Goal: Task Accomplishment & Management: Understand process/instructions

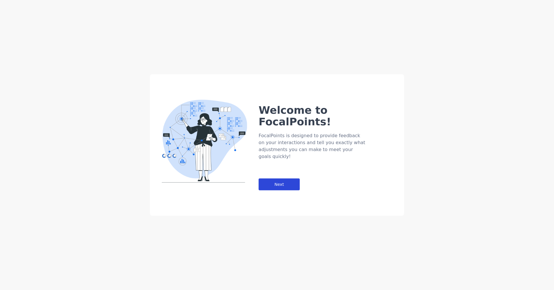
click at [280, 179] on div "Next" at bounding box center [279, 185] width 41 height 12
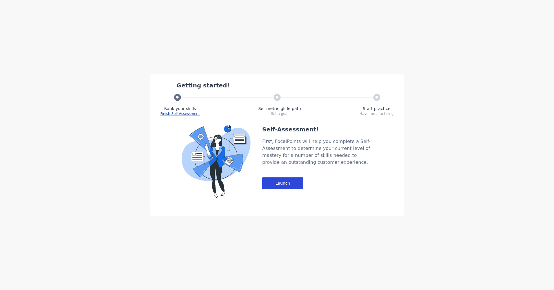
click at [283, 182] on div "Launch" at bounding box center [282, 184] width 41 height 12
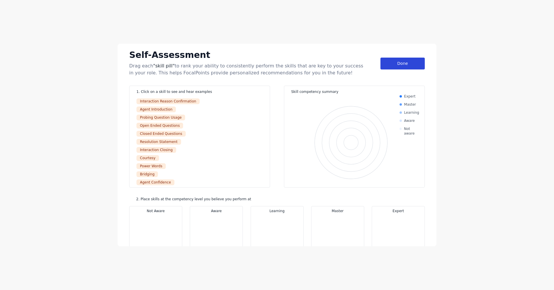
click at [396, 66] on div "Done" at bounding box center [402, 64] width 44 height 12
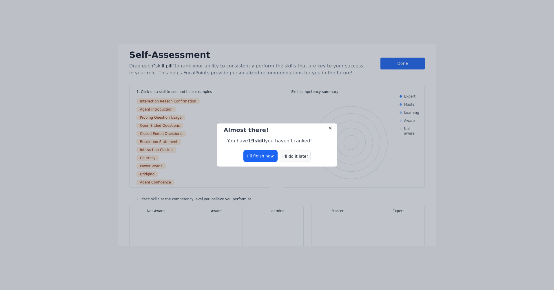
click at [289, 158] on div "I’ll do it later" at bounding box center [295, 156] width 31 height 12
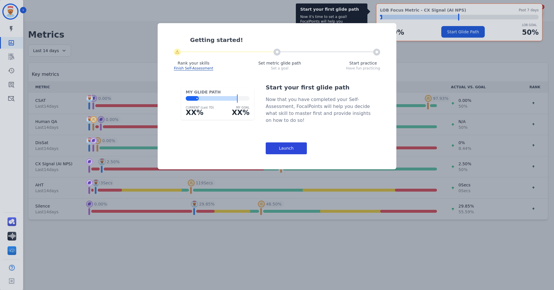
click at [287, 152] on div "Launch" at bounding box center [286, 149] width 41 height 12
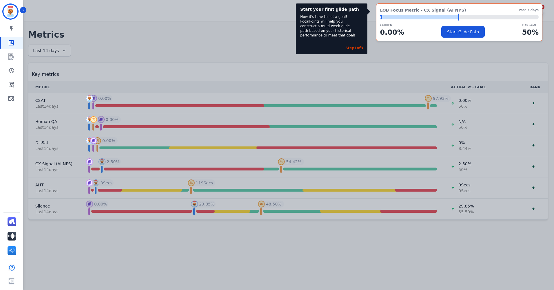
click at [210, 19] on div "Start your first glide path Now it's time to set a goal! FocalPoints will help …" at bounding box center [277, 145] width 554 height 290
click at [407, 64] on div "Start your first glide path Now it's time to set a goal! FocalPoints will help …" at bounding box center [277, 145] width 554 height 290
drag, startPoint x: 401, startPoint y: 61, endPoint x: 404, endPoint y: 57, distance: 5.0
click at [401, 61] on div "Start your first glide path Now it's time to set a goal! FocalPoints will help …" at bounding box center [277, 145] width 554 height 290
click at [457, 33] on button "Start Glide Path" at bounding box center [462, 32] width 43 height 12
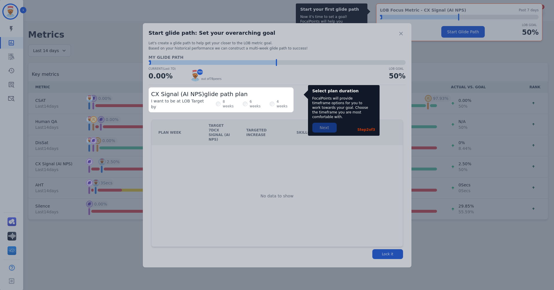
click at [199, 88] on div "CX Signal (AI NPS) glide path plan I want to be at LOB Target by 8 weeks 6 week…" at bounding box center [221, 100] width 145 height 25
drag, startPoint x: 211, startPoint y: 96, endPoint x: 216, endPoint y: 101, distance: 6.4
click at [212, 97] on span "CX Signal (AI NPS) glide path plan" at bounding box center [199, 94] width 96 height 7
click at [223, 101] on label "8 weeks" at bounding box center [230, 103] width 14 height 9
drag, startPoint x: 217, startPoint y: 101, endPoint x: 242, endPoint y: 100, distance: 24.6
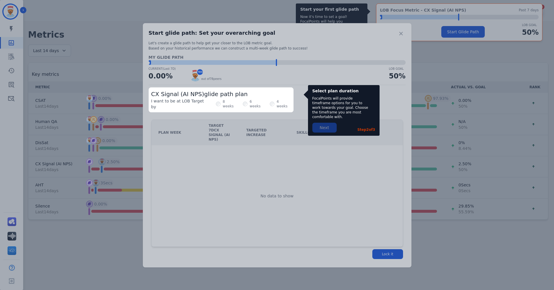
click at [250, 101] on label "6 weeks" at bounding box center [257, 103] width 14 height 9
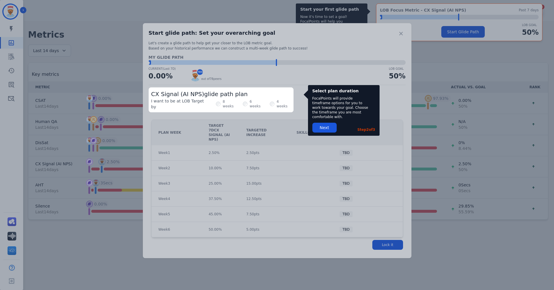
click at [277, 101] on label "4 weeks" at bounding box center [284, 103] width 14 height 9
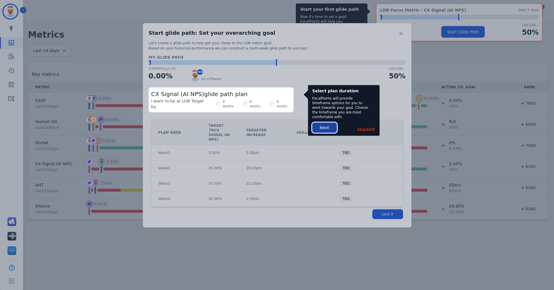
drag, startPoint x: 320, startPoint y: 124, endPoint x: 336, endPoint y: 127, distance: 16.0
click at [320, 124] on button "Next" at bounding box center [324, 128] width 24 height 10
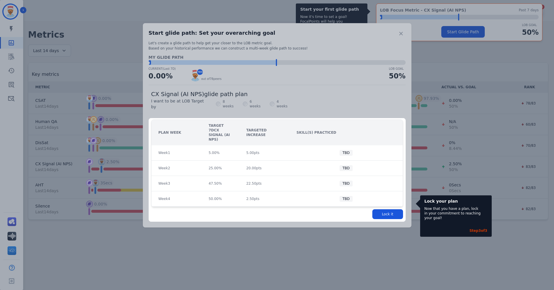
click at [382, 207] on div "Lock it" at bounding box center [277, 214] width 252 height 14
click at [384, 209] on button "Lock it" at bounding box center [387, 214] width 31 height 10
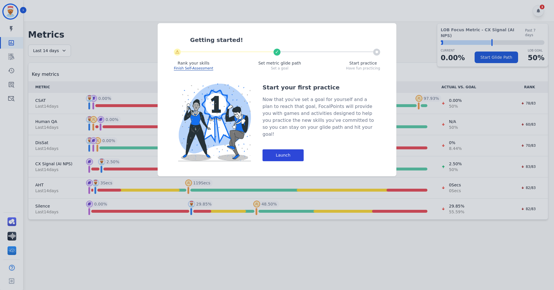
click at [274, 150] on div "Launch" at bounding box center [283, 156] width 41 height 12
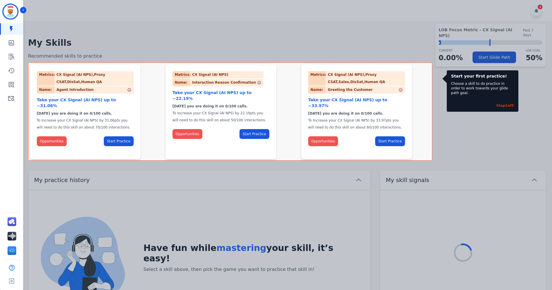
click at [132, 39] on div at bounding box center [276, 145] width 552 height 290
click at [482, 92] on div "Start your first practice! Choose a skill to do practice in order to work towar…" at bounding box center [482, 90] width 72 height 41
click at [51, 141] on div "Opportunities Start Practice" at bounding box center [85, 141] width 97 height 21
click at [52, 136] on button "Opportunities" at bounding box center [52, 141] width 30 height 10
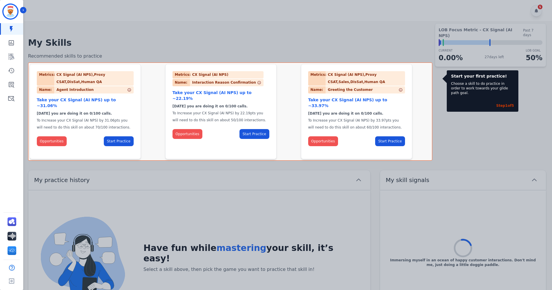
click at [368, 16] on div at bounding box center [276, 145] width 552 height 290
click at [294, 137] on div "Metrics: CX Signal (AI NPS) Name: Interaction Reason Confirmation Take your CX …" at bounding box center [230, 111] width 130 height 95
click at [296, 167] on div at bounding box center [276, 145] width 552 height 290
drag, startPoint x: 246, startPoint y: 169, endPoint x: 218, endPoint y: 169, distance: 27.8
click at [218, 169] on div at bounding box center [276, 145] width 552 height 290
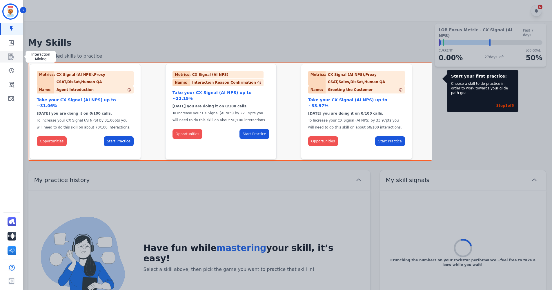
click at [9, 54] on icon "Sidebar" at bounding box center [11, 56] width 7 height 7
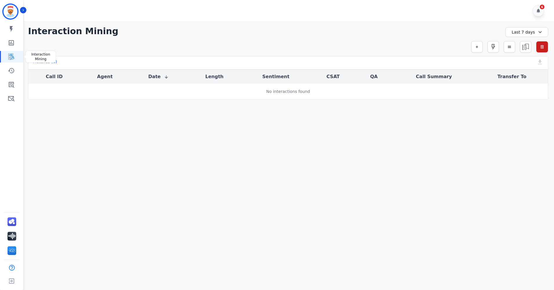
click at [11, 59] on icon "Sidebar" at bounding box center [11, 57] width 5 height 6
click at [477, 48] on icon "button" at bounding box center [477, 47] width 4 height 4
click at [382, 61] on input "selected options" at bounding box center [395, 62] width 72 height 6
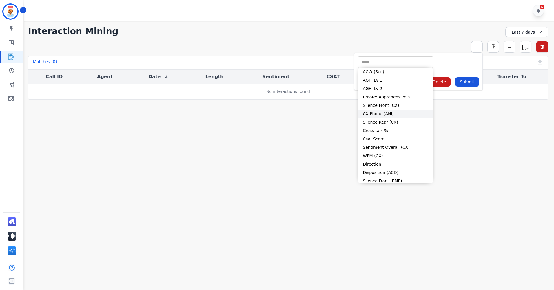
click at [386, 116] on li "CX Phone (ANI)" at bounding box center [395, 114] width 75 height 8
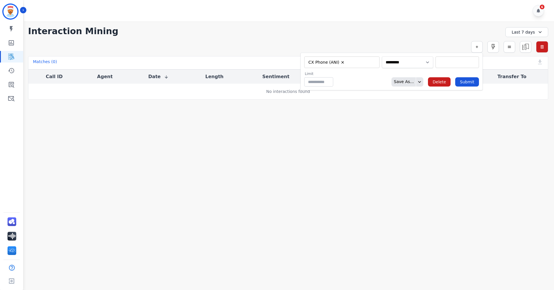
drag, startPoint x: 423, startPoint y: 63, endPoint x: 418, endPoint y: 66, distance: 6.2
click at [423, 63] on select "**********" at bounding box center [407, 62] width 51 height 12
click at [382, 56] on select "**********" at bounding box center [407, 62] width 51 height 12
type input "**"
click at [409, 27] on div "**********" at bounding box center [288, 31] width 520 height 10
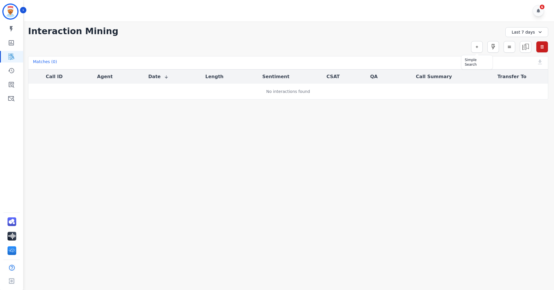
drag, startPoint x: 477, startPoint y: 46, endPoint x: 469, endPoint y: 47, distance: 8.1
click at [476, 47] on icon "button" at bounding box center [477, 47] width 4 height 4
click at [340, 33] on div "**********" at bounding box center [288, 31] width 520 height 10
click at [12, 57] on icon "Sidebar" at bounding box center [11, 56] width 7 height 7
click at [480, 45] on button "button" at bounding box center [477, 47] width 12 height 12
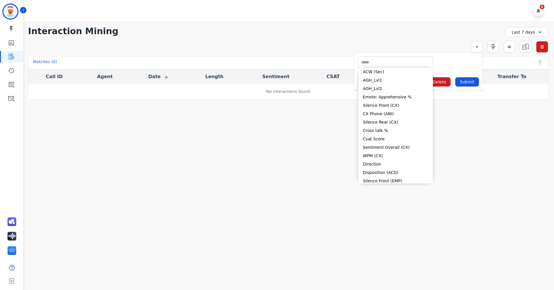
click at [390, 60] on input "selected options" at bounding box center [395, 62] width 72 height 6
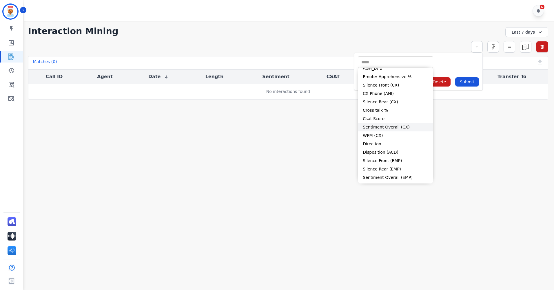
scroll to position [29, 0]
click at [382, 109] on li "Csat Score" at bounding box center [395, 110] width 75 height 8
type input "**********"
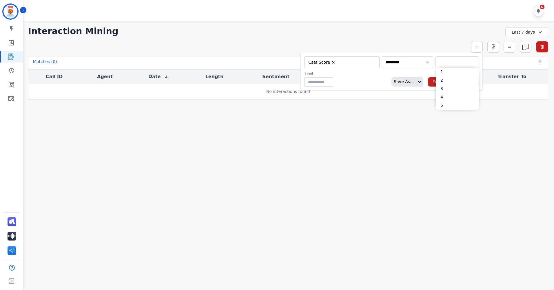
click at [446, 62] on input "selected options" at bounding box center [457, 62] width 41 height 6
click at [442, 73] on li "1" at bounding box center [457, 72] width 43 height 8
click at [436, 73] on li "2" at bounding box center [457, 72] width 43 height 8
type input "**********"
click at [402, 94] on div "No interactions found" at bounding box center [288, 92] width 519 height 6
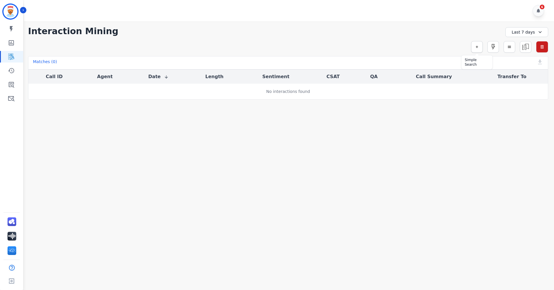
click at [476, 49] on button "button" at bounding box center [477, 47] width 12 height 12
click at [465, 83] on button "Submit" at bounding box center [467, 81] width 24 height 9
drag, startPoint x: 462, startPoint y: 45, endPoint x: 448, endPoint y: 67, distance: 26.2
click at [462, 46] on icon at bounding box center [462, 47] width 4 height 4
click at [475, 47] on button "button" at bounding box center [477, 47] width 12 height 12
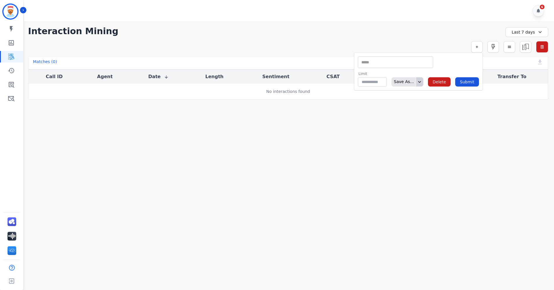
click at [422, 83] on icon at bounding box center [420, 82] width 6 height 6
click at [414, 41] on div "**********" at bounding box center [288, 60] width 532 height 78
click at [507, 46] on icon "button" at bounding box center [509, 47] width 4 height 4
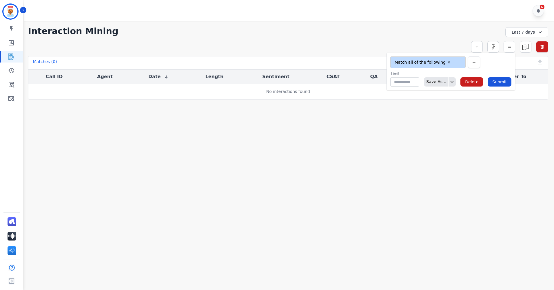
click at [474, 63] on button "button" at bounding box center [474, 62] width 12 height 12
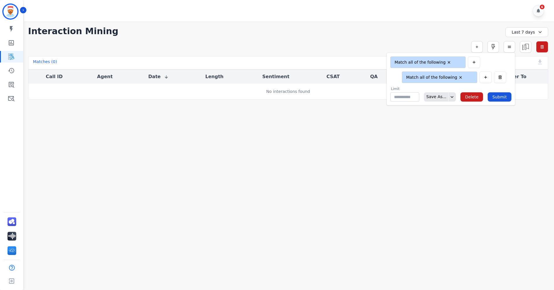
click at [431, 44] on div "**********" at bounding box center [288, 47] width 520 height 12
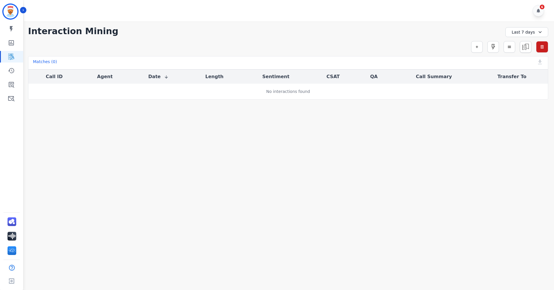
click at [521, 46] on img at bounding box center [525, 46] width 11 height 11
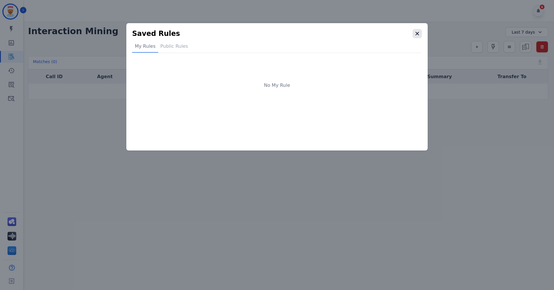
click at [418, 32] on icon "button" at bounding box center [416, 33] width 3 height 3
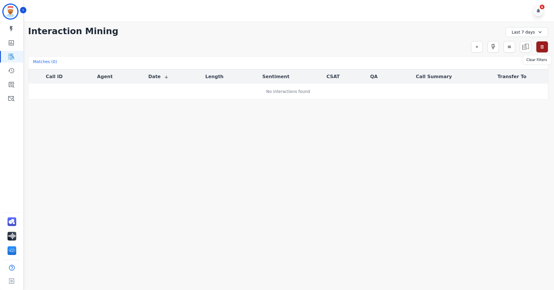
click at [538, 45] on button "button" at bounding box center [542, 47] width 12 height 12
click at [540, 11] on icon at bounding box center [538, 10] width 5 height 5
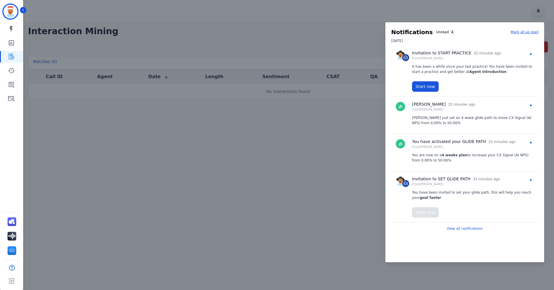
click at [384, 136] on div at bounding box center [277, 145] width 554 height 290
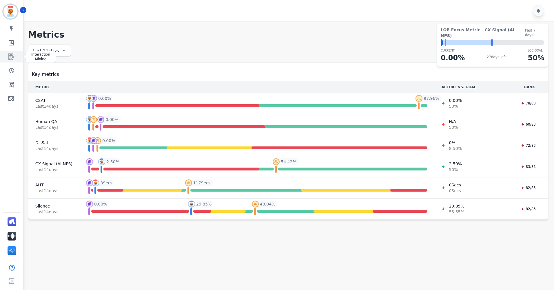
click at [14, 60] on icon "Sidebar" at bounding box center [11, 56] width 7 height 7
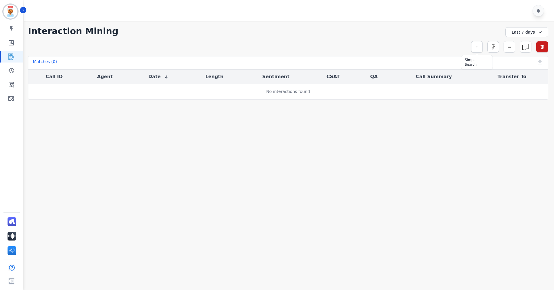
click at [480, 44] on button "button" at bounding box center [477, 47] width 12 height 12
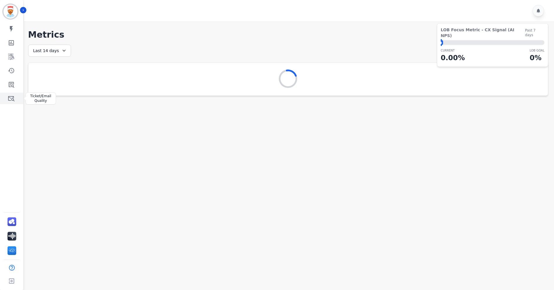
click at [12, 98] on icon "Sidebar" at bounding box center [11, 98] width 7 height 7
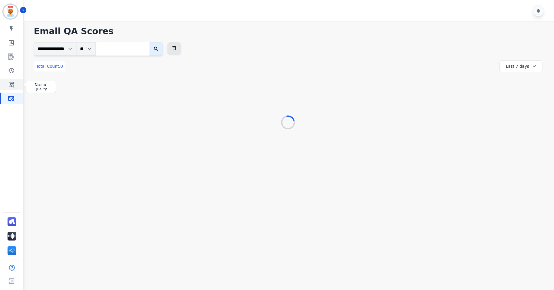
click at [11, 87] on icon "Sidebar" at bounding box center [12, 85] width 6 height 6
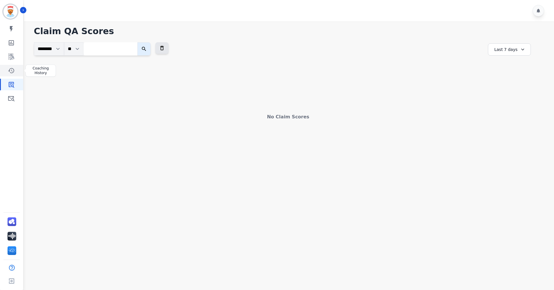
click at [10, 70] on icon "Sidebar" at bounding box center [11, 70] width 7 height 7
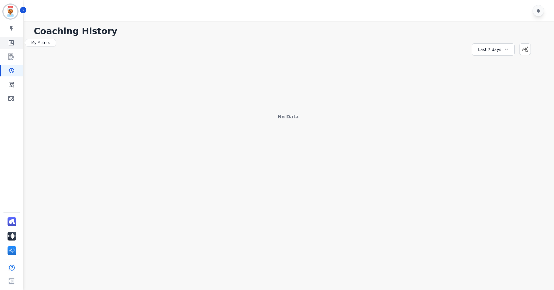
click at [12, 41] on icon "Sidebar" at bounding box center [11, 42] width 5 height 5
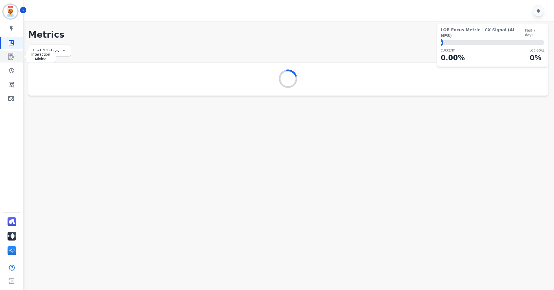
click at [12, 52] on link "Sidebar" at bounding box center [12, 57] width 22 height 12
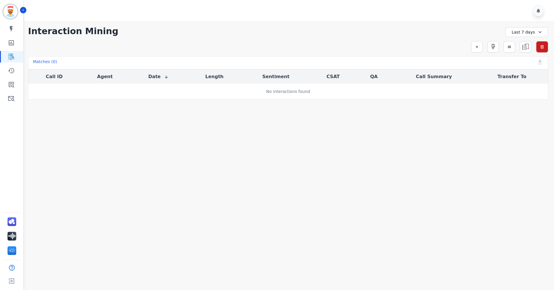
click at [518, 32] on div "Last 7 days" at bounding box center [526, 32] width 43 height 10
click at [527, 48] on li "Custom" at bounding box center [530, 46] width 29 height 6
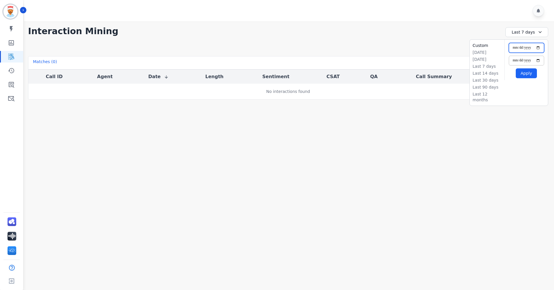
click at [538, 46] on input "**********" at bounding box center [526, 48] width 35 height 10
type input "**********"
click at [537, 61] on input "**********" at bounding box center [526, 61] width 35 height 10
type input "**********"
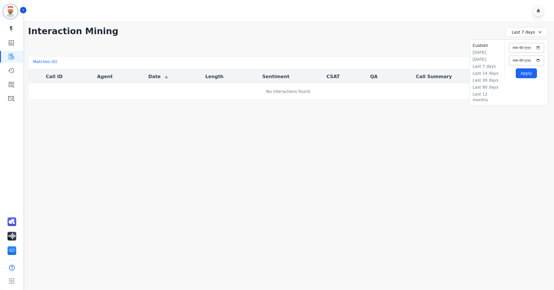
click at [527, 75] on button "Apply" at bounding box center [526, 73] width 21 height 10
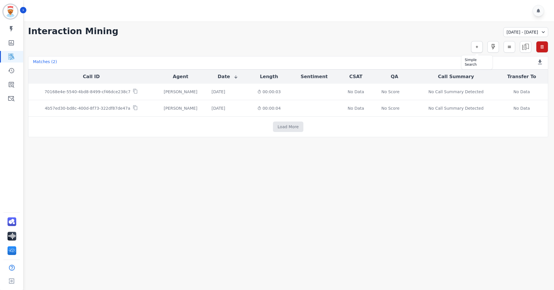
click at [475, 46] on button "button" at bounding box center [477, 47] width 12 height 12
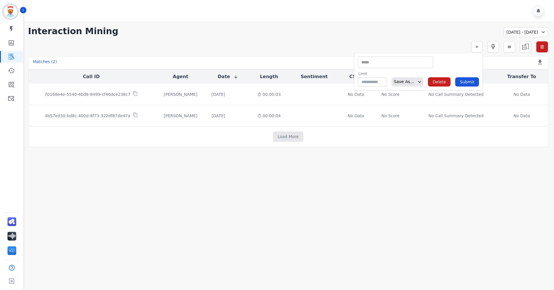
drag, startPoint x: 423, startPoint y: 41, endPoint x: 438, endPoint y: 41, distance: 14.8
click at [431, 41] on div "**********" at bounding box center [288, 84] width 532 height 126
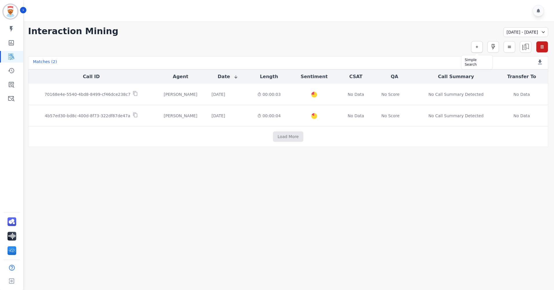
click at [475, 49] on icon "button" at bounding box center [477, 47] width 4 height 4
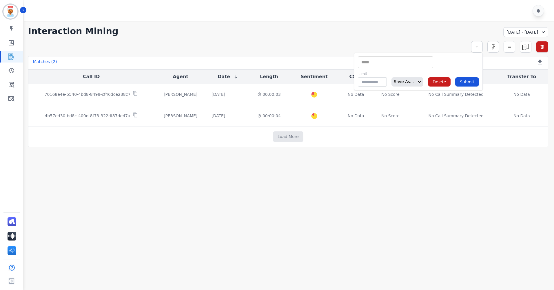
click at [409, 64] on input "selected options" at bounding box center [395, 62] width 72 height 6
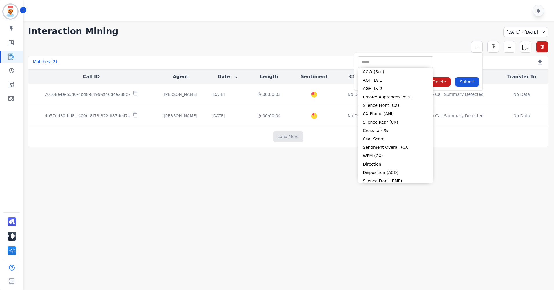
drag, startPoint x: 430, startPoint y: 39, endPoint x: 437, endPoint y: 39, distance: 6.4
click at [431, 39] on div "**********" at bounding box center [288, 84] width 532 height 126
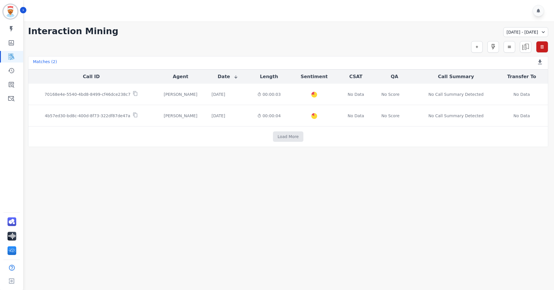
drag, startPoint x: 58, startPoint y: 48, endPoint x: 55, endPoint y: 46, distance: 3.4
click at [57, 47] on div "Simple Search Metric Search Advanced Search Saved Rules Clear Filters" at bounding box center [288, 47] width 520 height 12
click at [12, 42] on icon "Sidebar" at bounding box center [11, 42] width 5 height 5
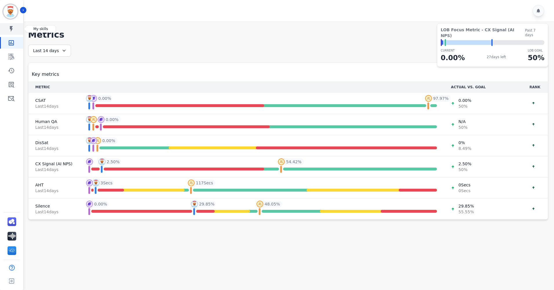
click at [16, 32] on link "Sidebar" at bounding box center [12, 29] width 22 height 12
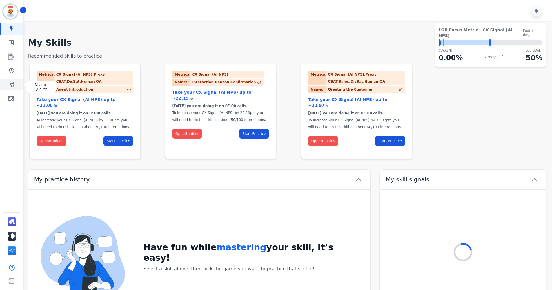
click at [6, 79] on link "Sidebar" at bounding box center [12, 85] width 22 height 12
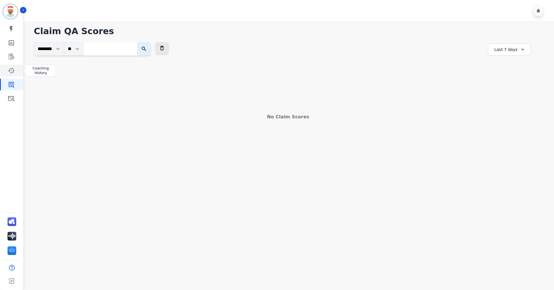
click at [8, 74] on link "Sidebar" at bounding box center [12, 71] width 22 height 12
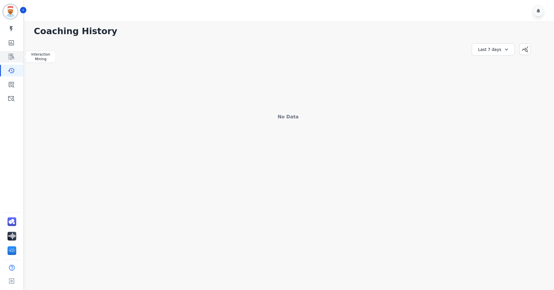
click at [10, 58] on icon "Sidebar" at bounding box center [11, 56] width 7 height 7
